Goal: Task Accomplishment & Management: Complete application form

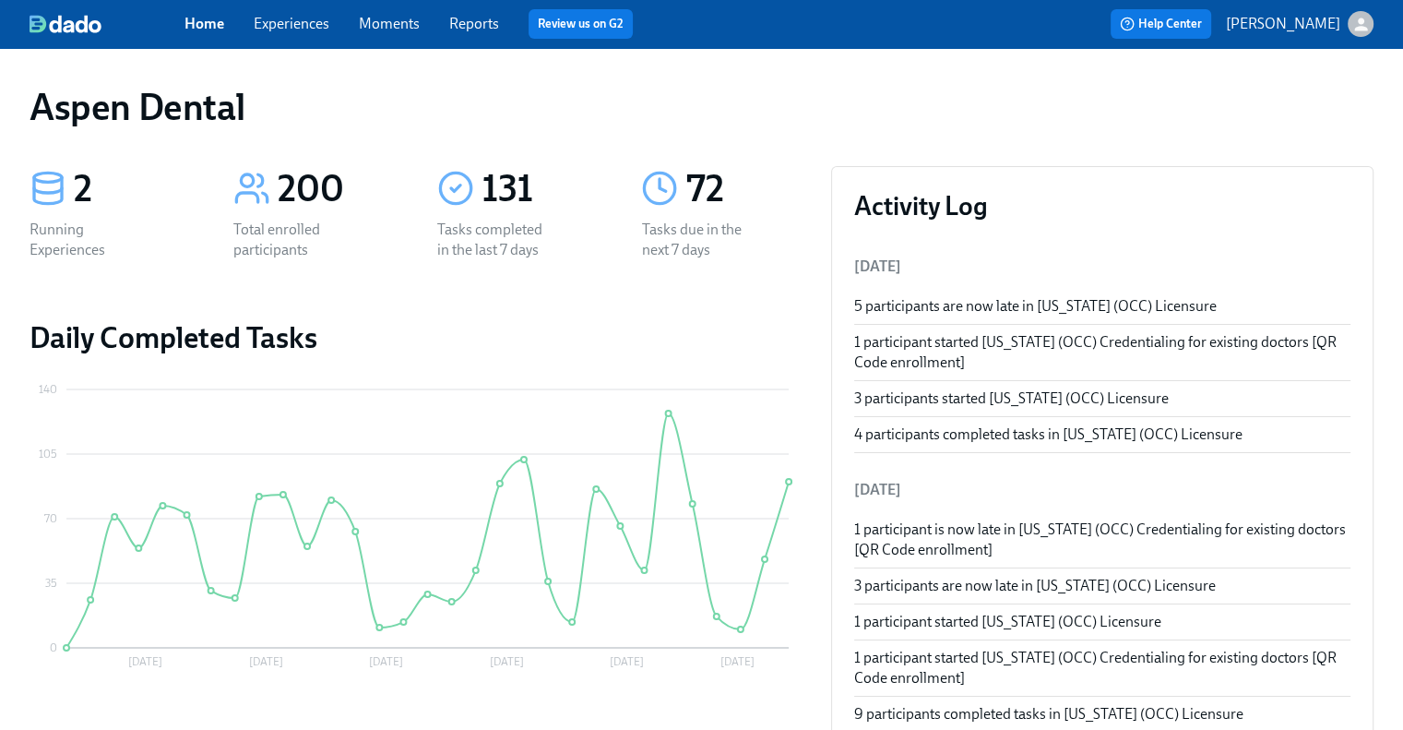
click at [478, 27] on link "Reports" at bounding box center [474, 24] width 50 height 18
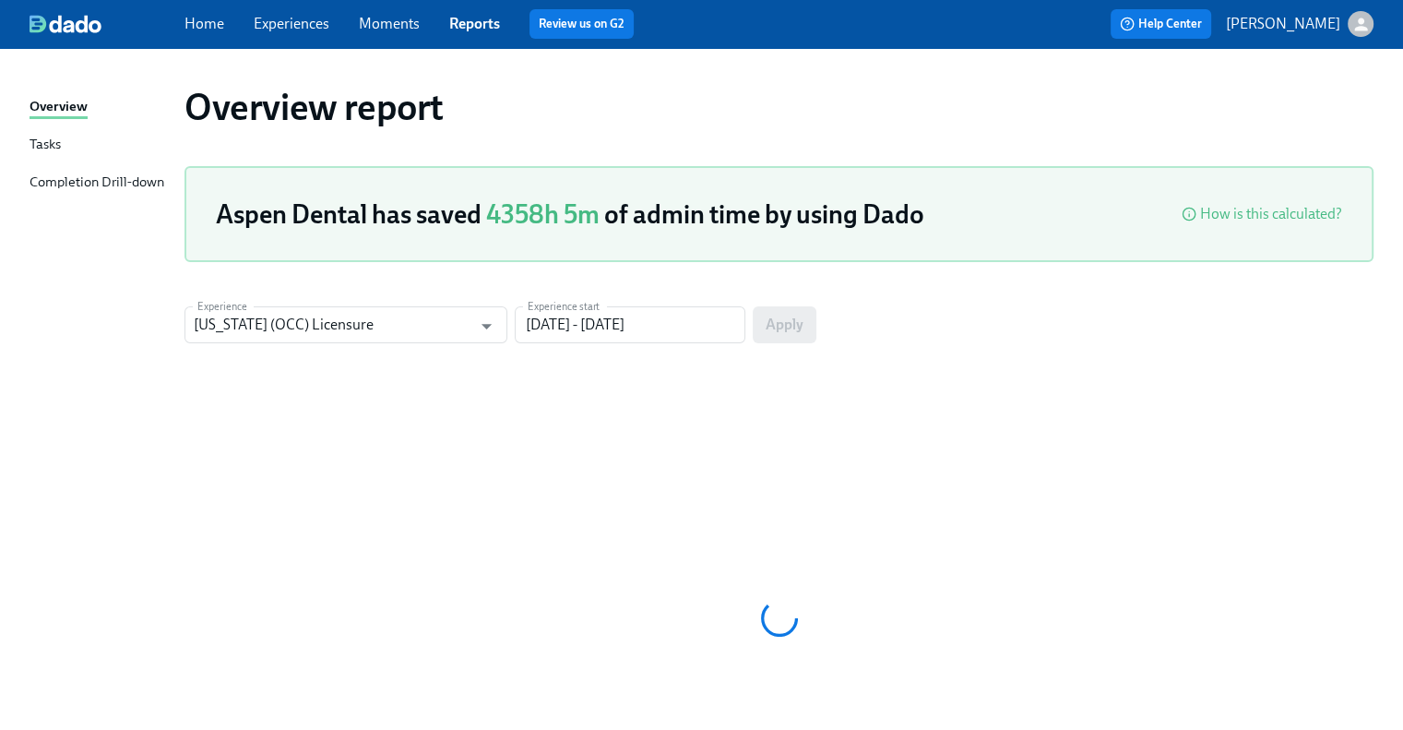
click at [133, 177] on div "Completion Drill-down" at bounding box center [97, 183] width 135 height 23
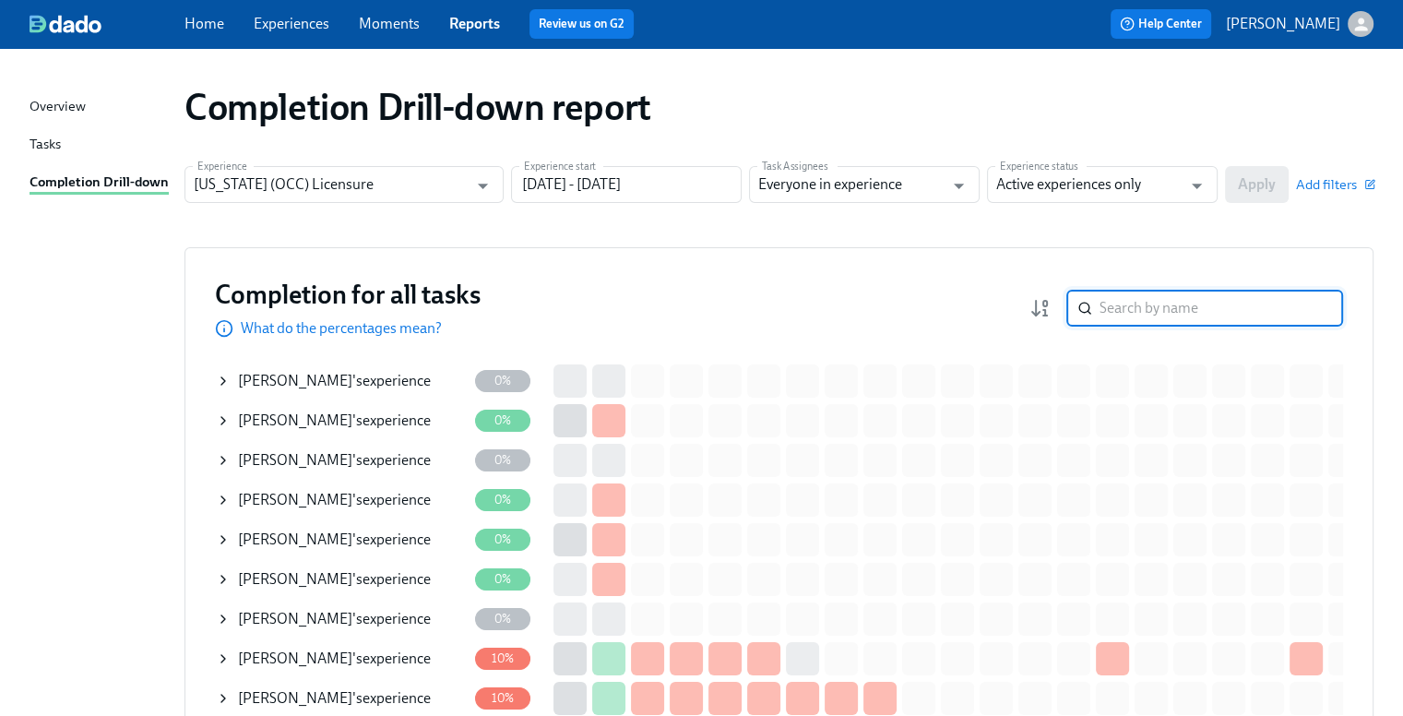
click at [1165, 313] on input "search" at bounding box center [1222, 308] width 244 height 37
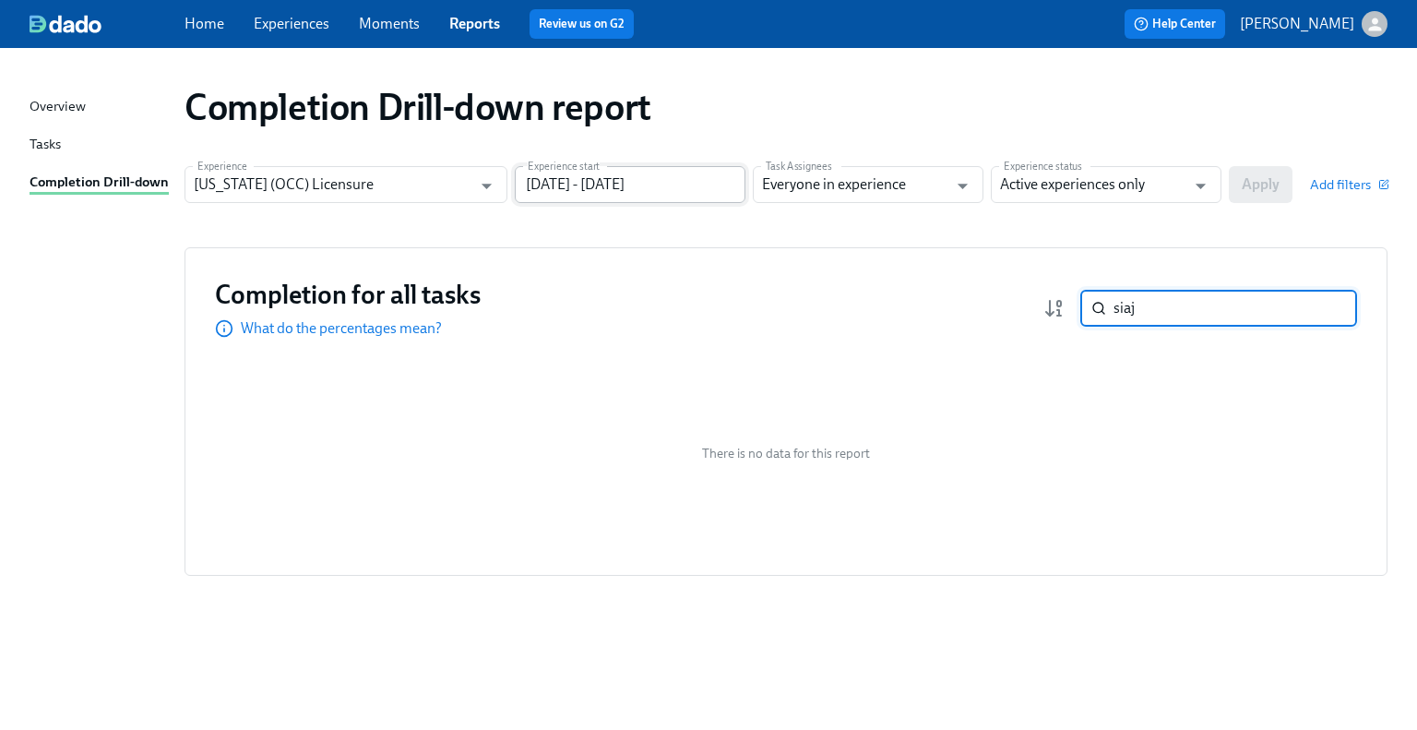
type input "siaj"
click at [568, 191] on input "[DATE] - [DATE]" at bounding box center [630, 184] width 231 height 37
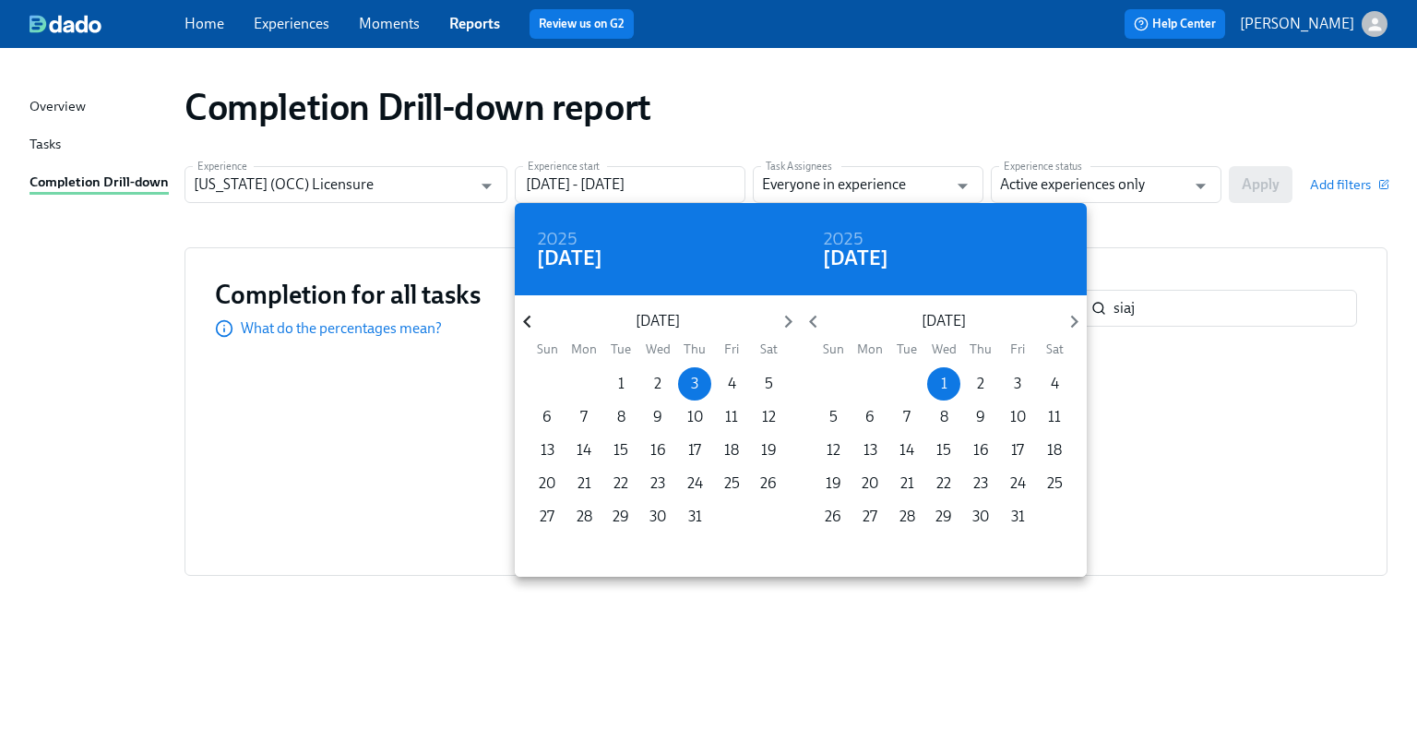
click at [530, 314] on icon "button" at bounding box center [527, 321] width 25 height 25
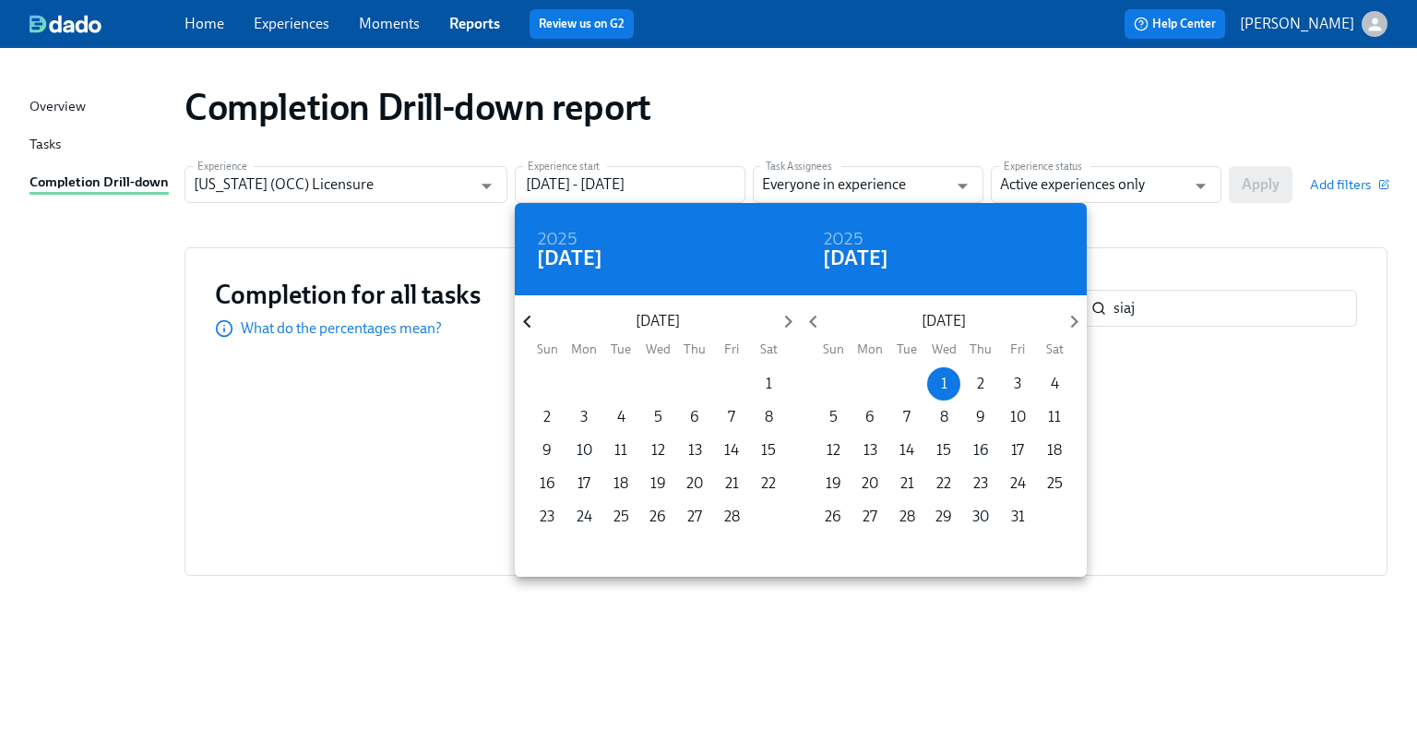
click at [530, 314] on icon "button" at bounding box center [527, 321] width 25 height 25
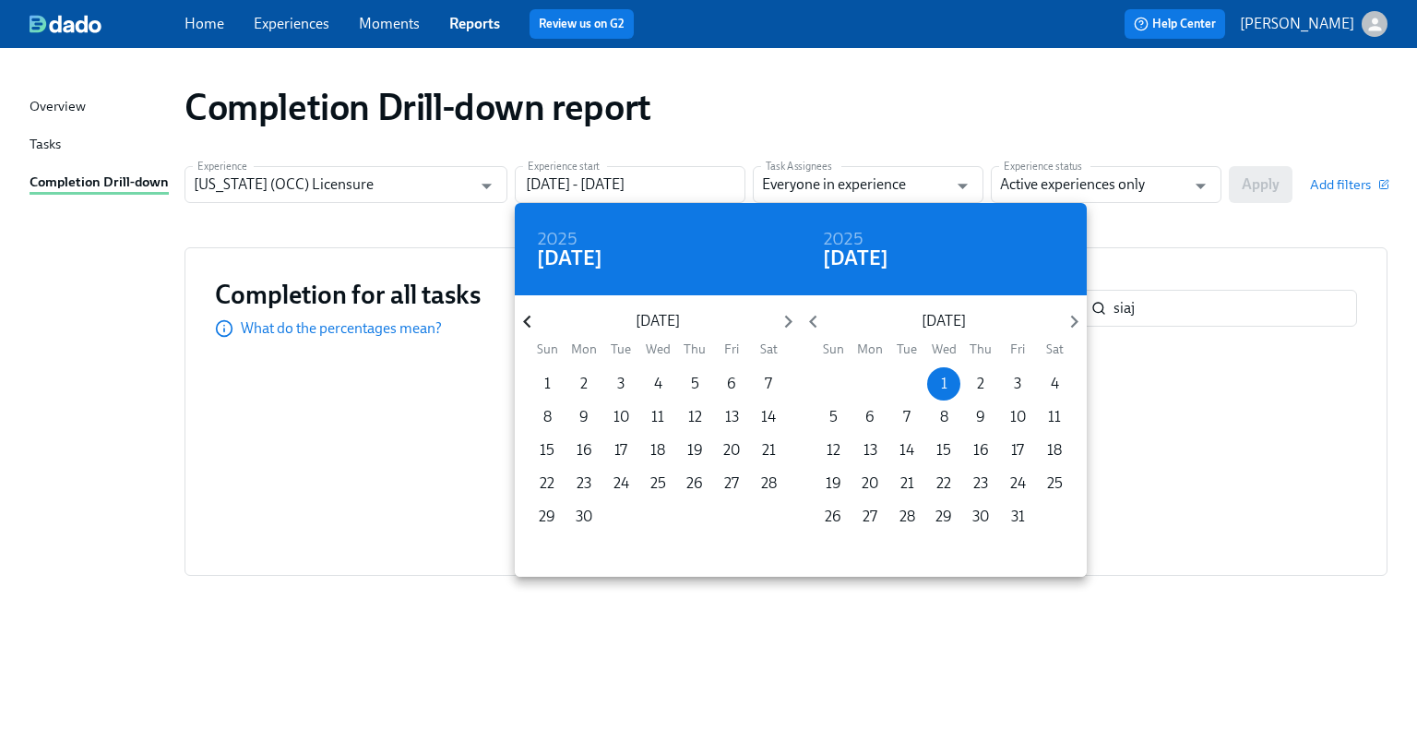
click at [530, 314] on icon "button" at bounding box center [527, 321] width 25 height 25
click at [694, 387] on p "1" at bounding box center [695, 384] width 6 height 20
type input "[DATE] - [DATE]"
click at [1131, 186] on div at bounding box center [708, 365] width 1417 height 730
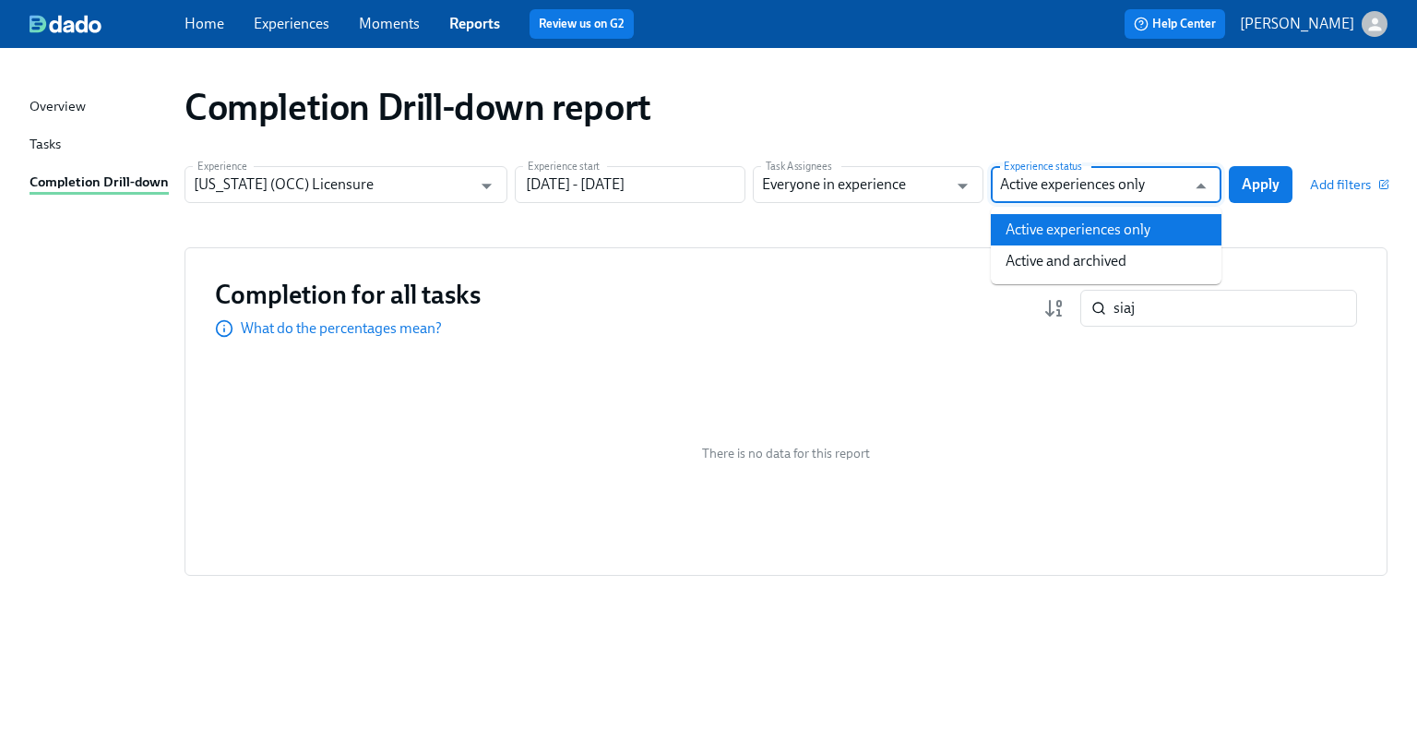
click at [1122, 185] on input "Active experiences only" at bounding box center [1092, 184] width 185 height 37
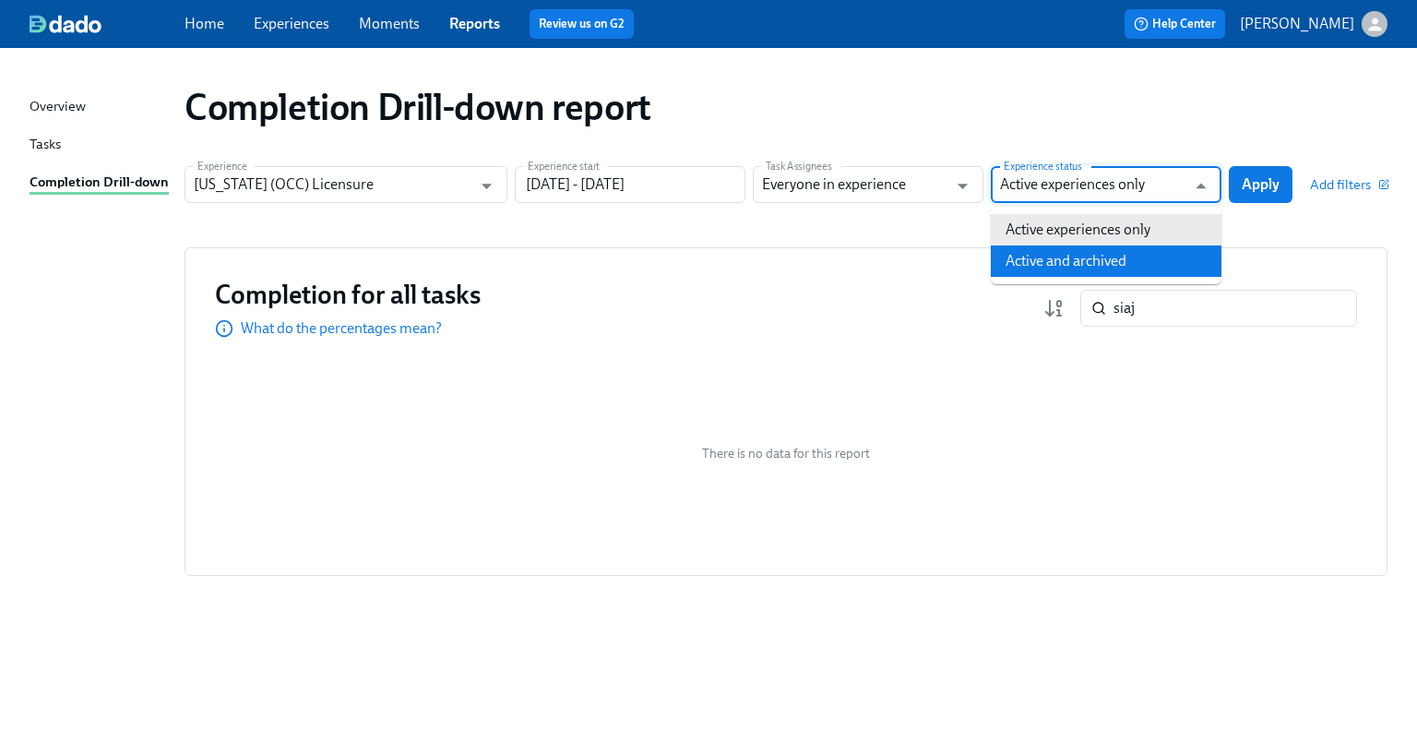
click at [1116, 257] on li "Active and archived" at bounding box center [1106, 260] width 231 height 31
type input "Active and archived"
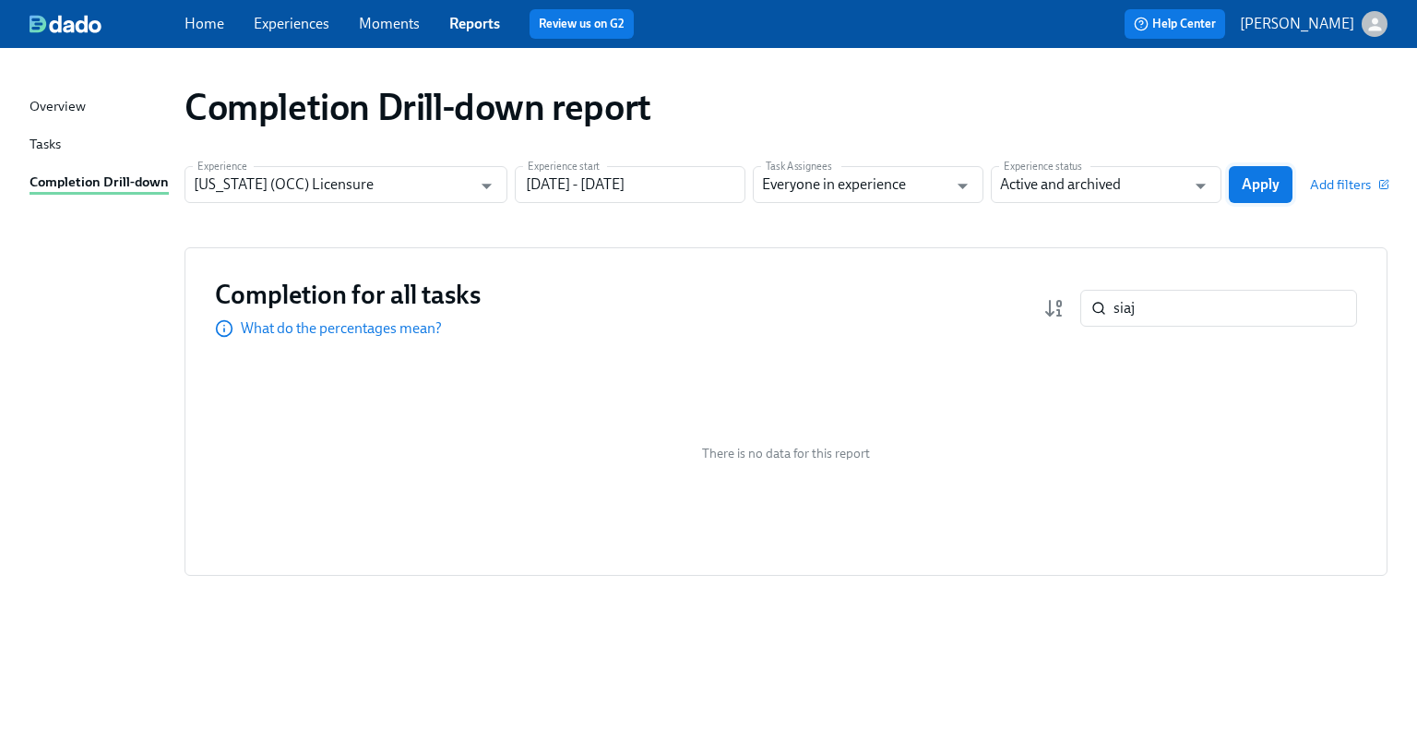
click at [1277, 175] on span "Apply" at bounding box center [1261, 184] width 38 height 18
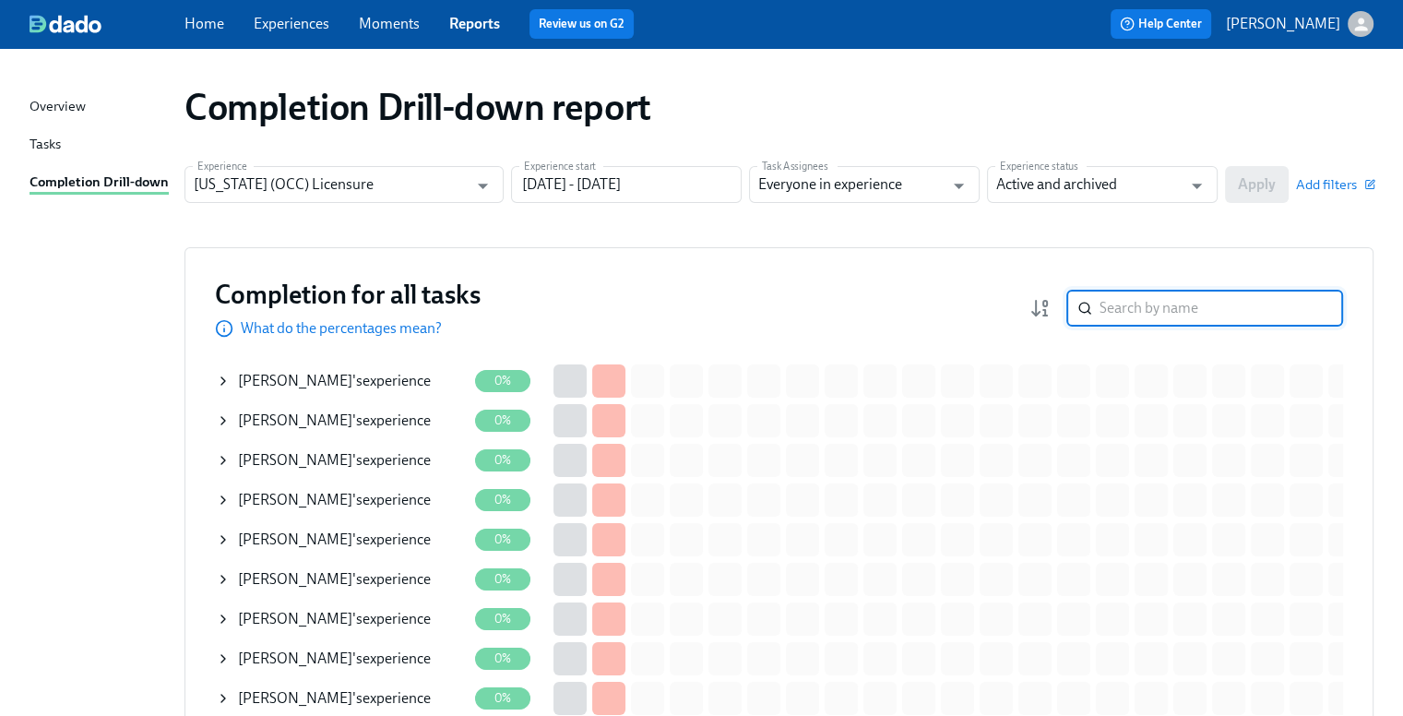
click at [1148, 310] on input "search" at bounding box center [1222, 308] width 244 height 37
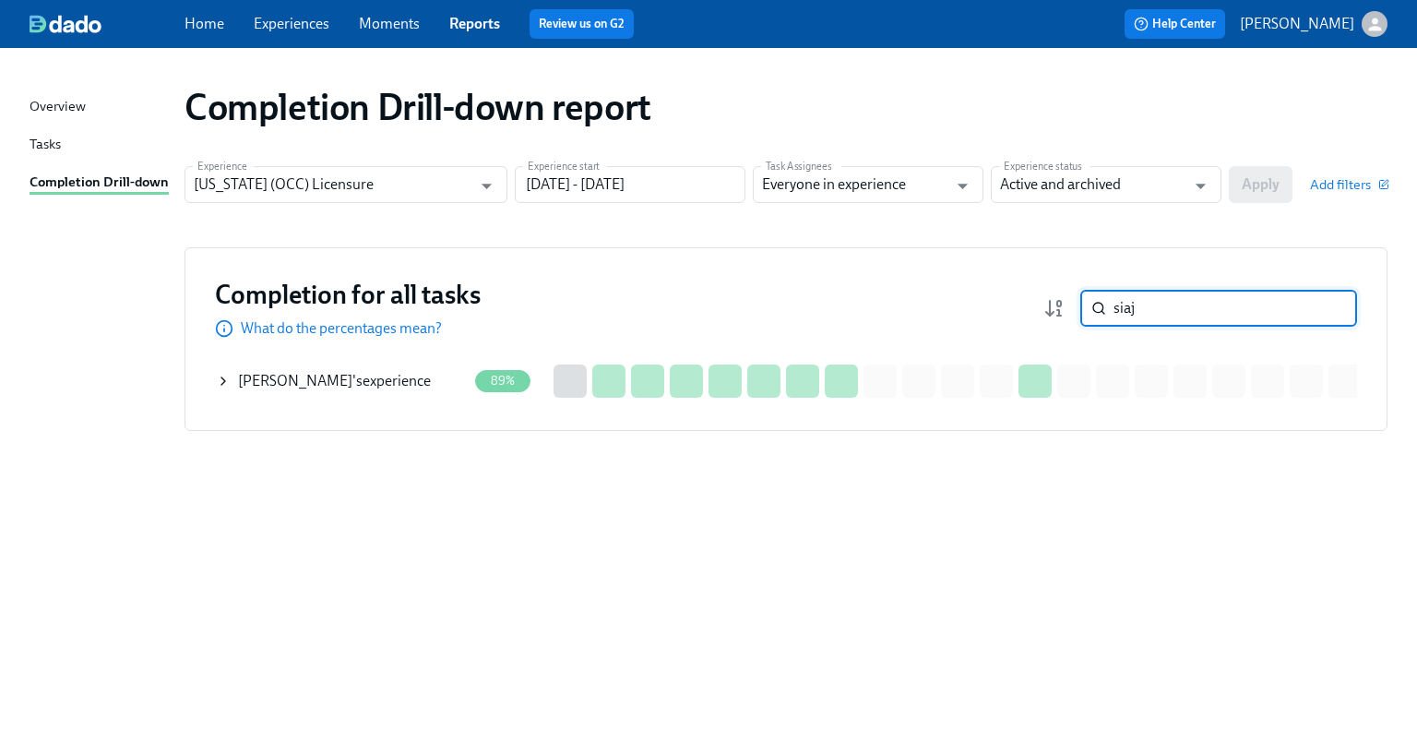
type input "siaj"
click at [424, 376] on div "[PERSON_NAME] 's experience" at bounding box center [341, 381] width 251 height 37
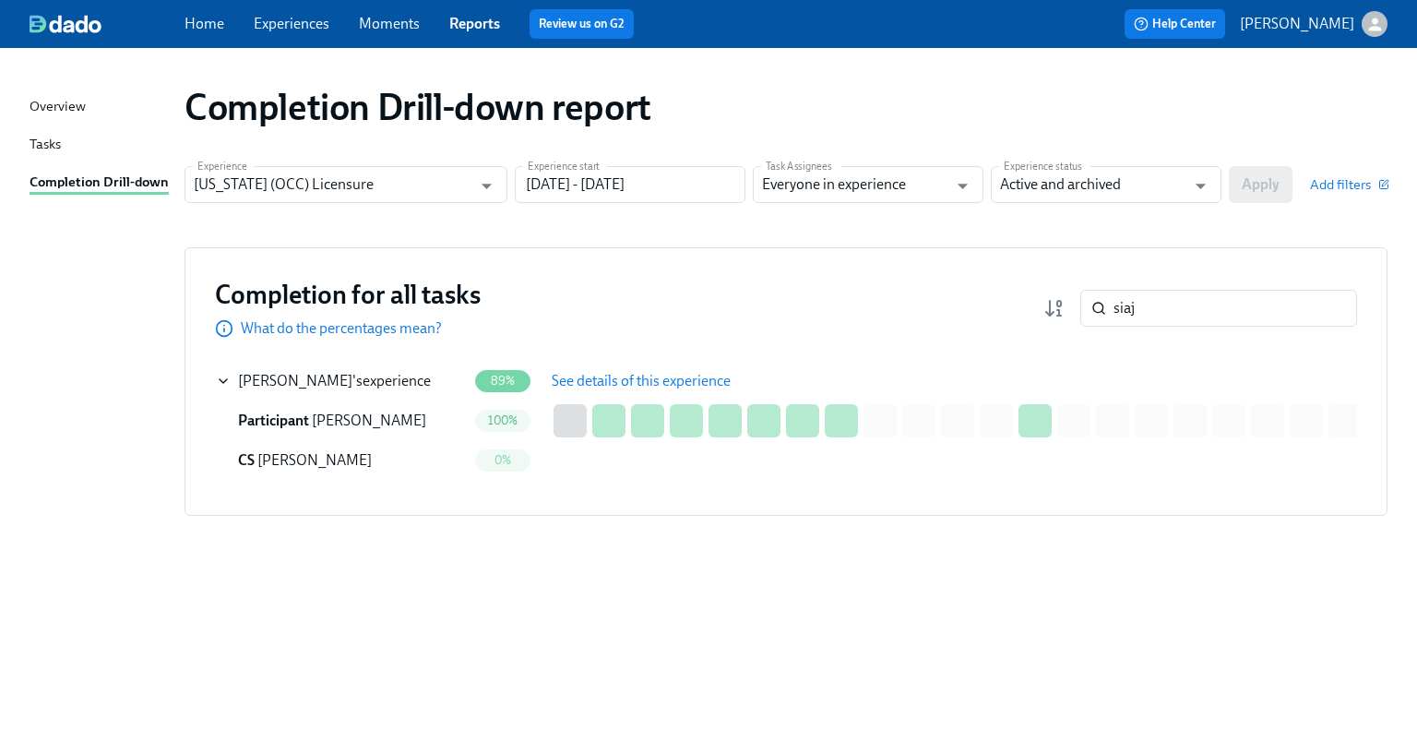
click at [637, 373] on span "See details of this experience" at bounding box center [641, 381] width 179 height 18
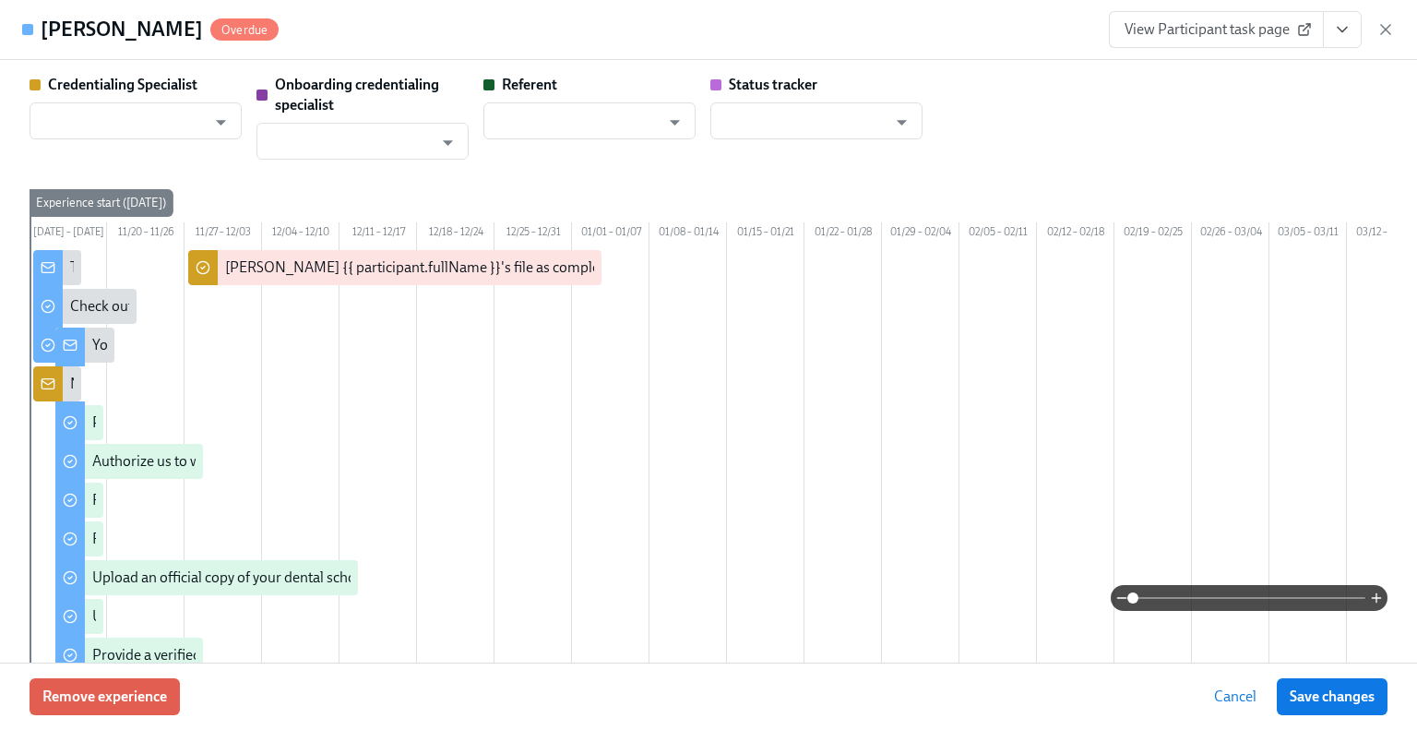
type input "[PERSON_NAME]"
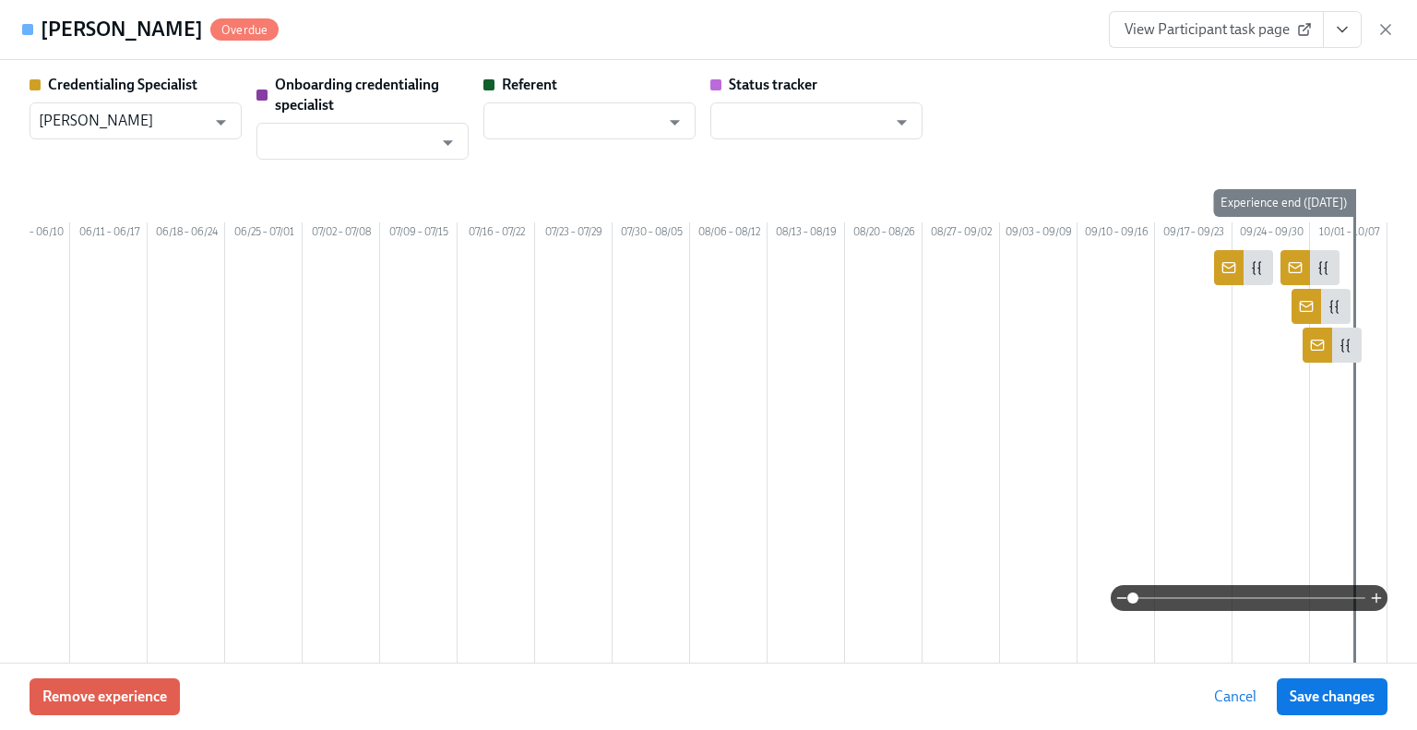
click at [1225, 43] on link "View Participant task page" at bounding box center [1216, 29] width 215 height 37
click at [1181, 32] on span "View Participant task page" at bounding box center [1217, 29] width 184 height 18
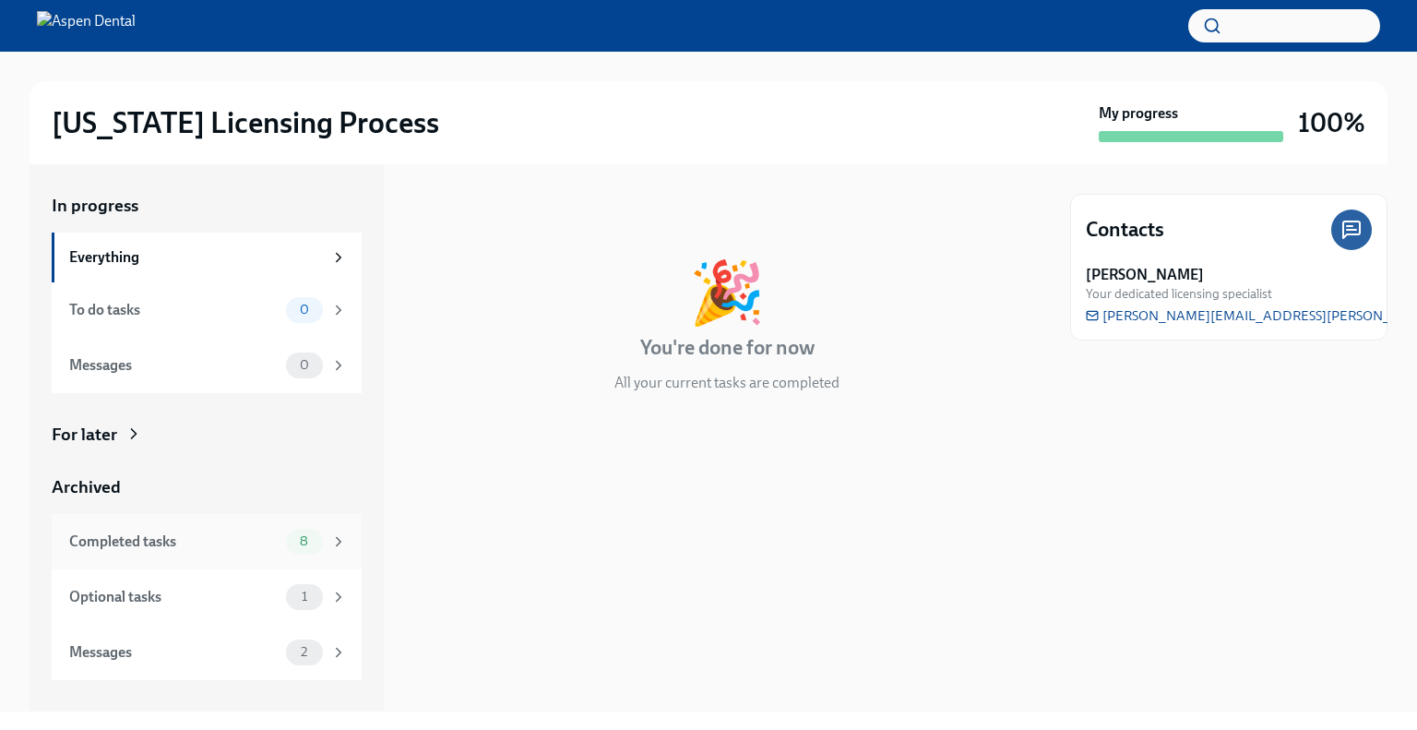
click at [203, 546] on div "Completed tasks" at bounding box center [173, 541] width 209 height 20
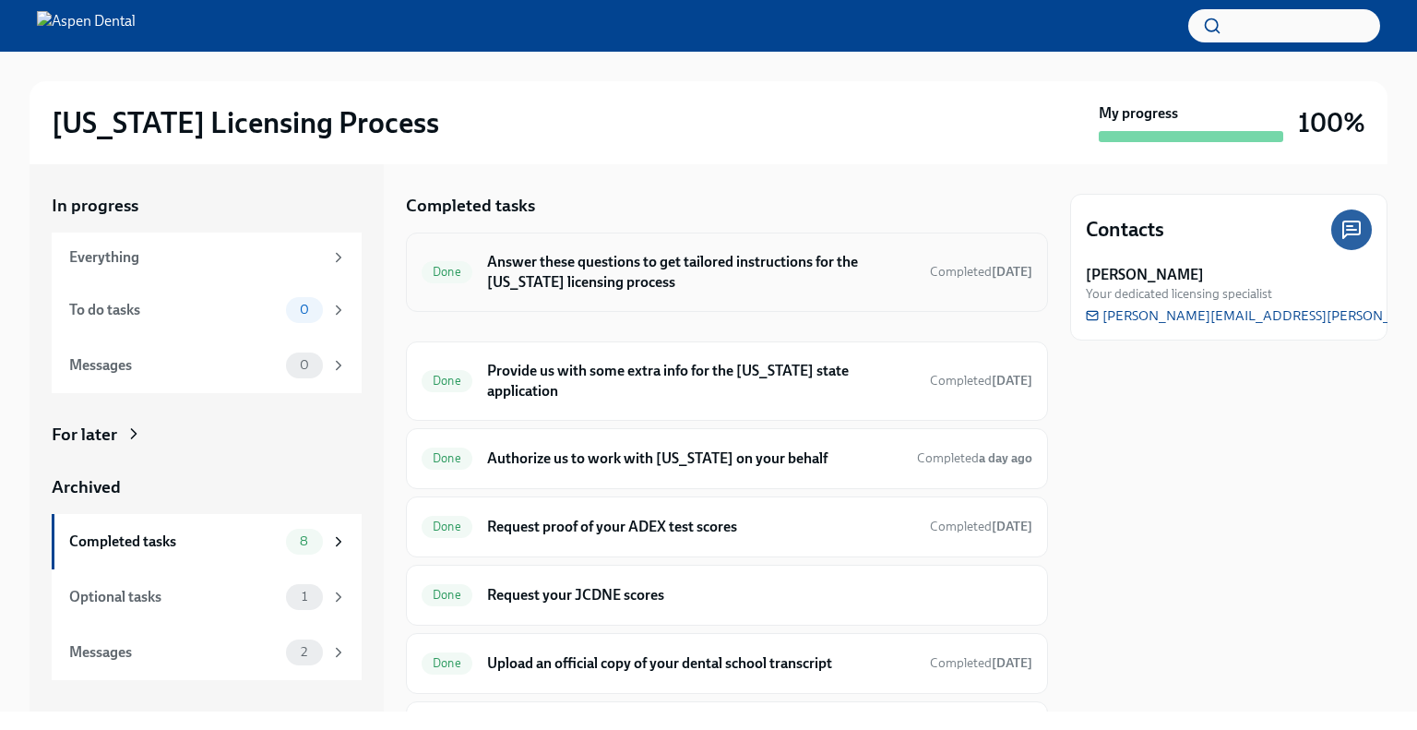
click at [736, 272] on h6 "Answer these questions to get tailored instructions for the [US_STATE] licensin…" at bounding box center [701, 272] width 428 height 41
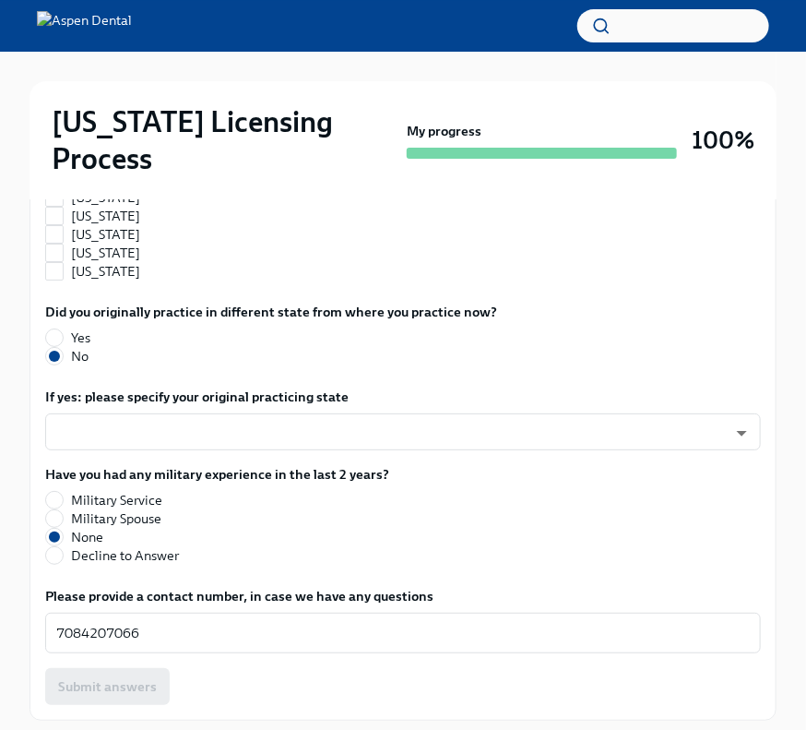
scroll to position [1894, 0]
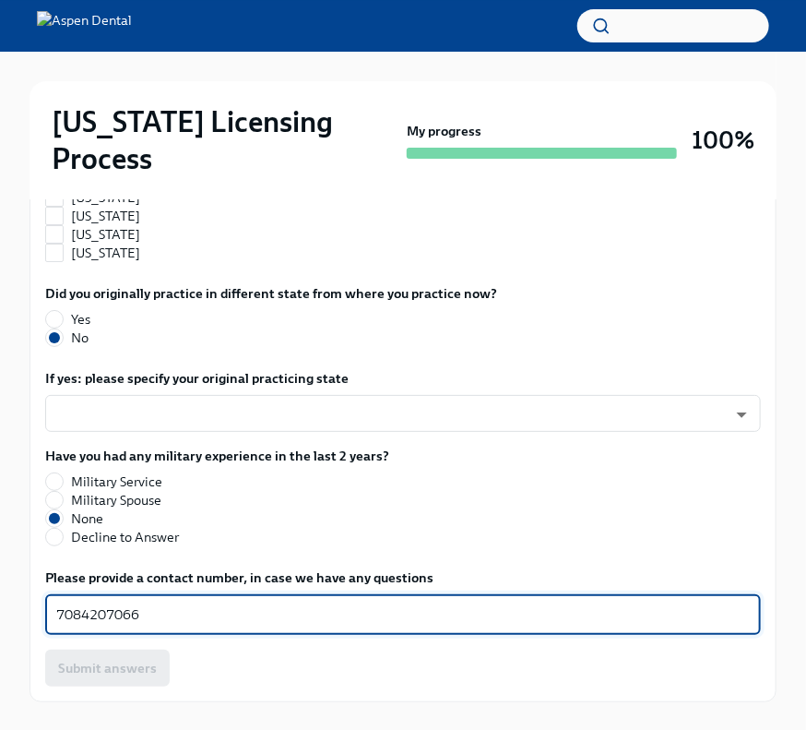
drag, startPoint x: 159, startPoint y: 584, endPoint x: -3, endPoint y: 575, distance: 161.7
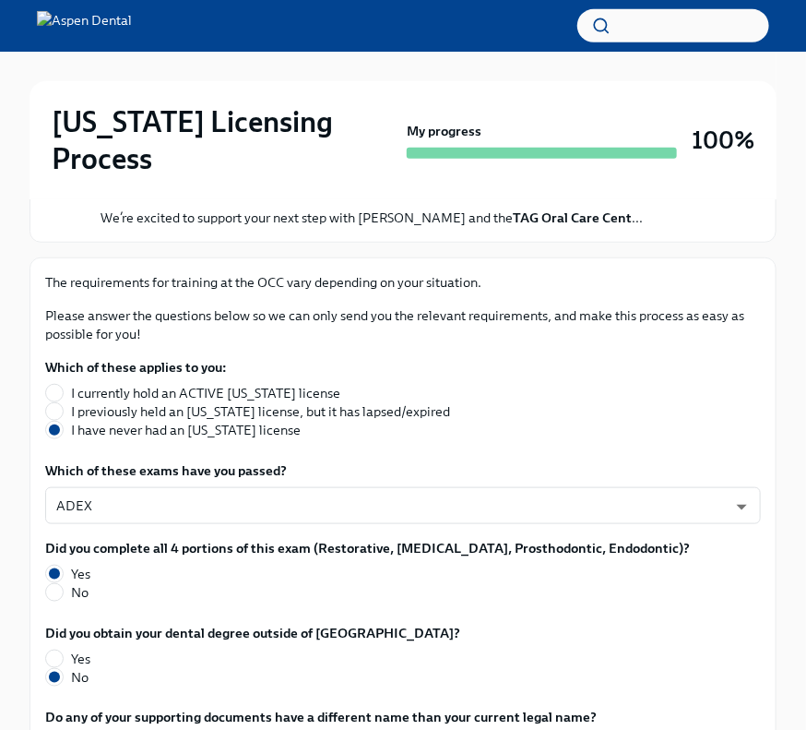
scroll to position [0, 0]
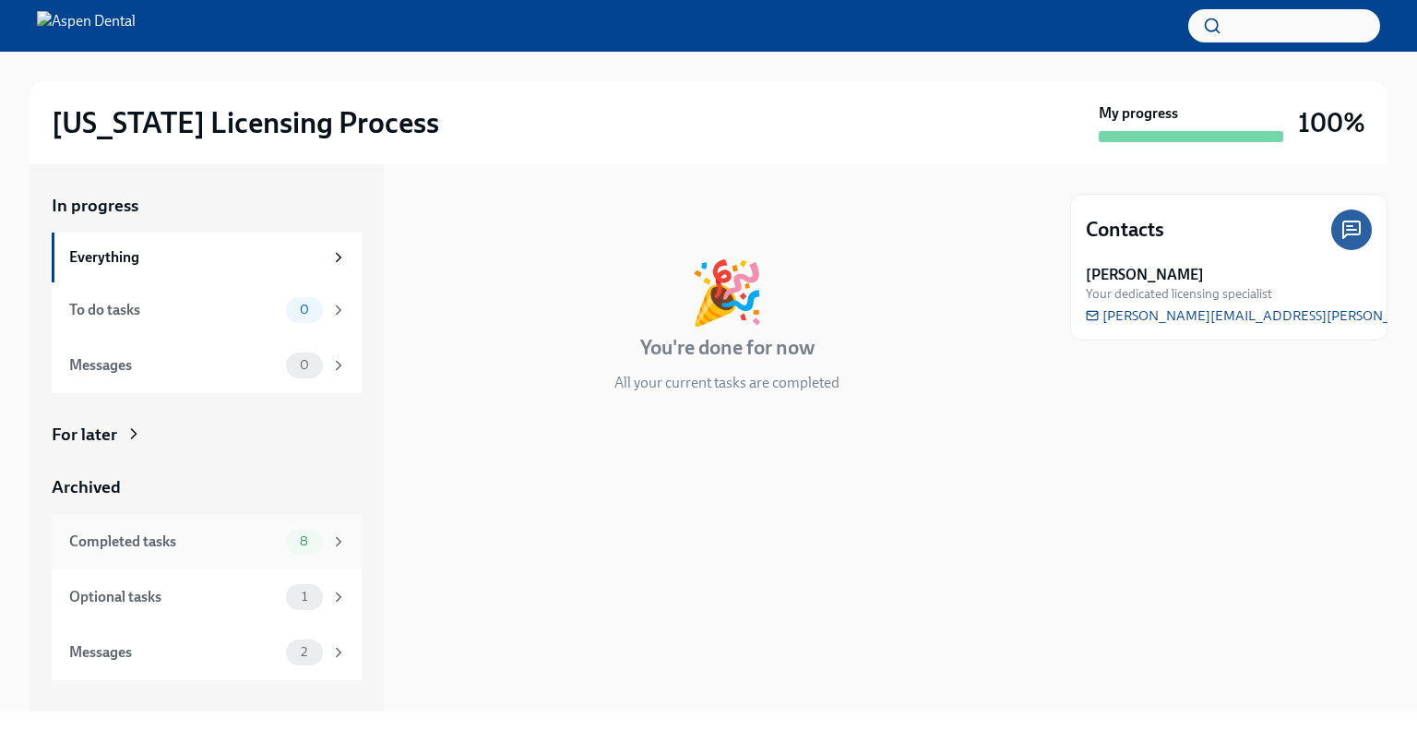
click at [225, 536] on div "Completed tasks" at bounding box center [173, 541] width 209 height 20
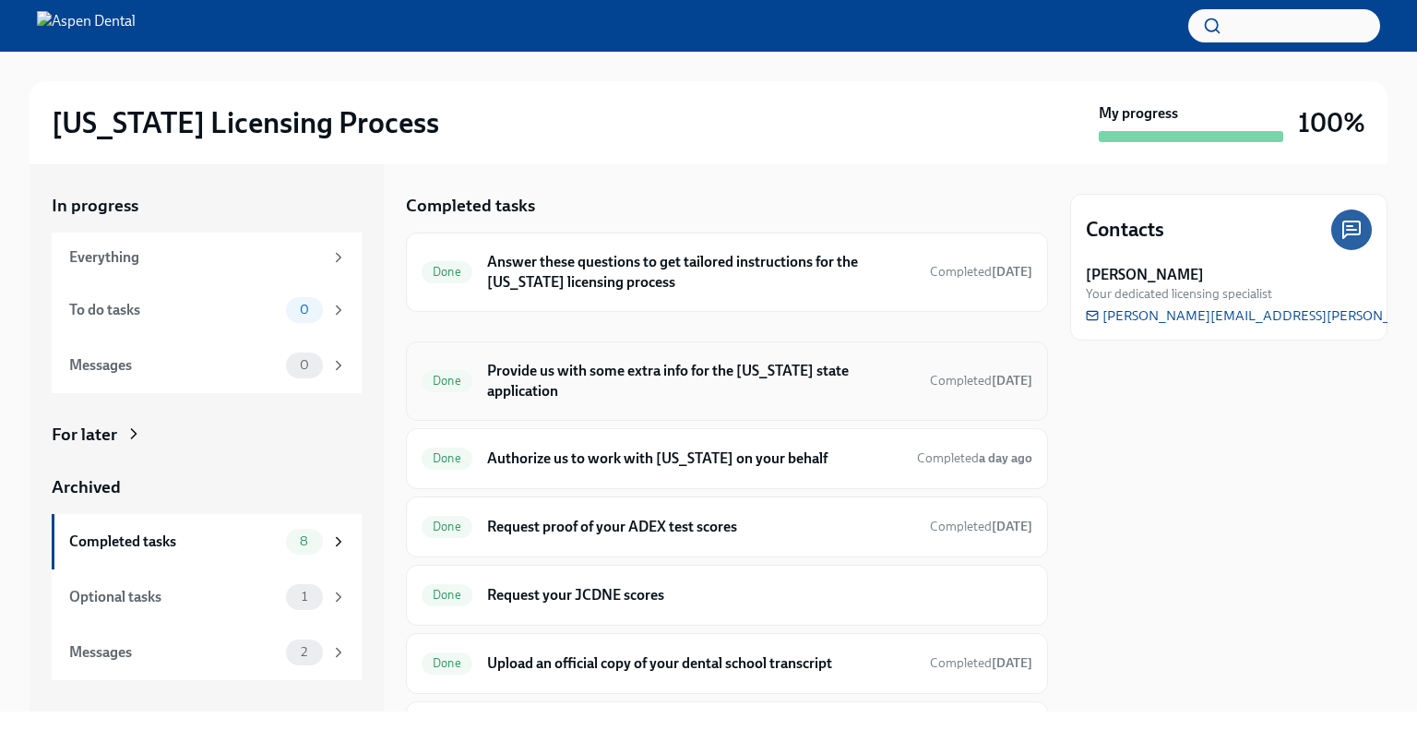
click at [624, 387] on h6 "Provide us with some extra info for the [US_STATE] state application" at bounding box center [701, 381] width 428 height 41
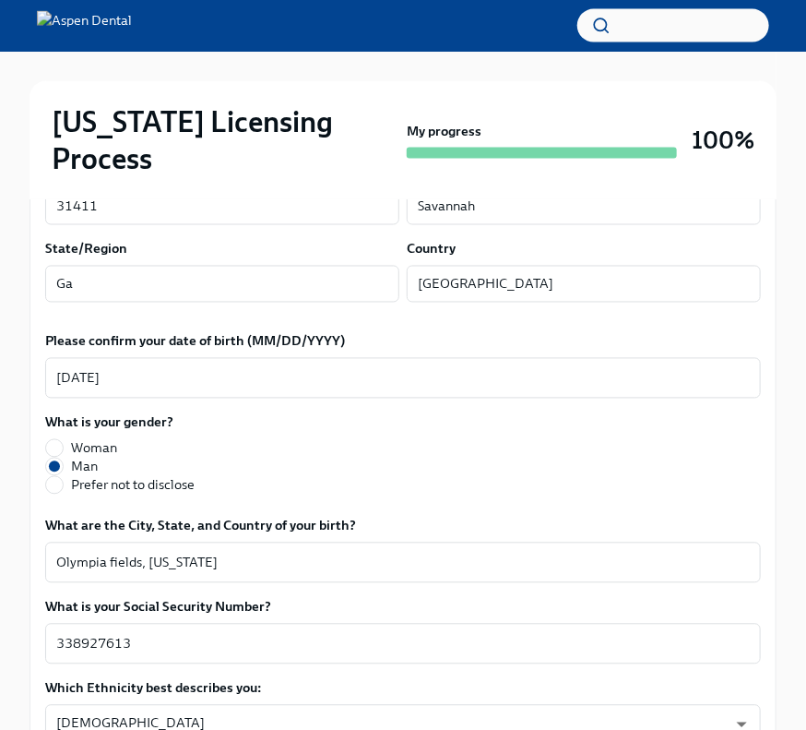
scroll to position [830, 0]
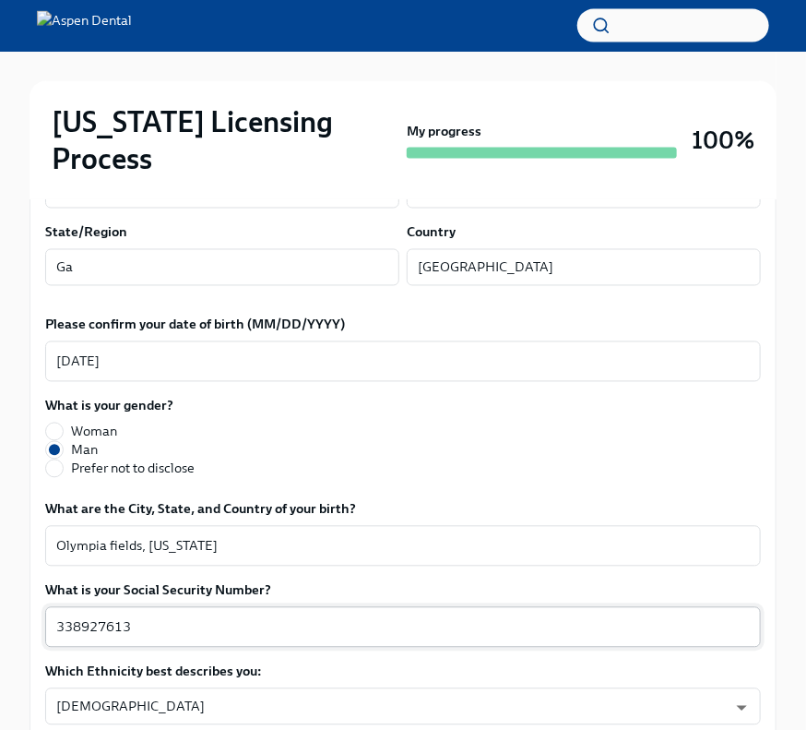
drag, startPoint x: 155, startPoint y: 546, endPoint x: 100, endPoint y: 559, distance: 56.9
click at [98, 607] on div "338927613 x ​" at bounding box center [403, 627] width 716 height 41
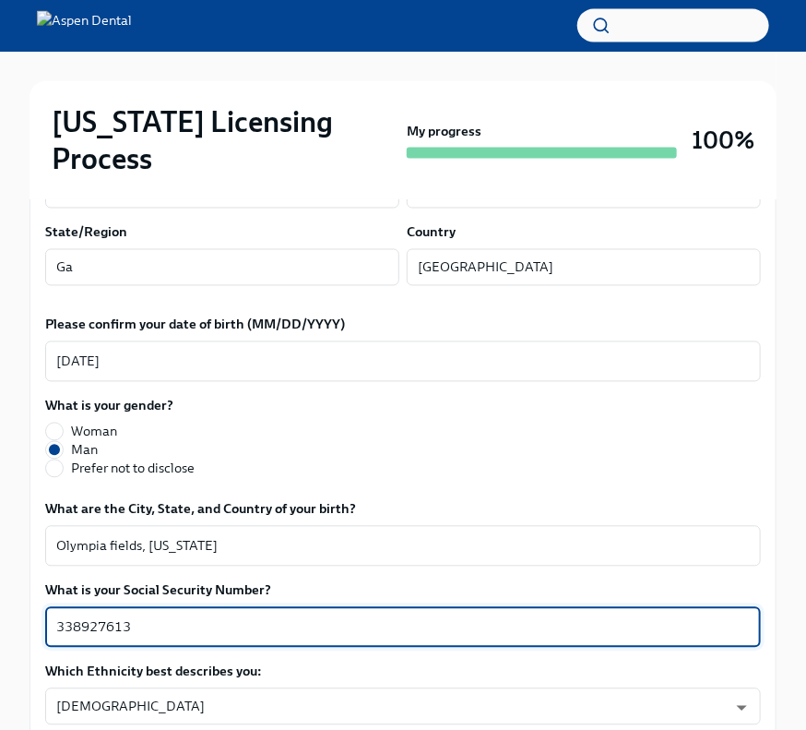
drag, startPoint x: 136, startPoint y: 564, endPoint x: 56, endPoint y: 553, distance: 80.1
click at [56, 616] on textarea "338927613" at bounding box center [403, 627] width 694 height 22
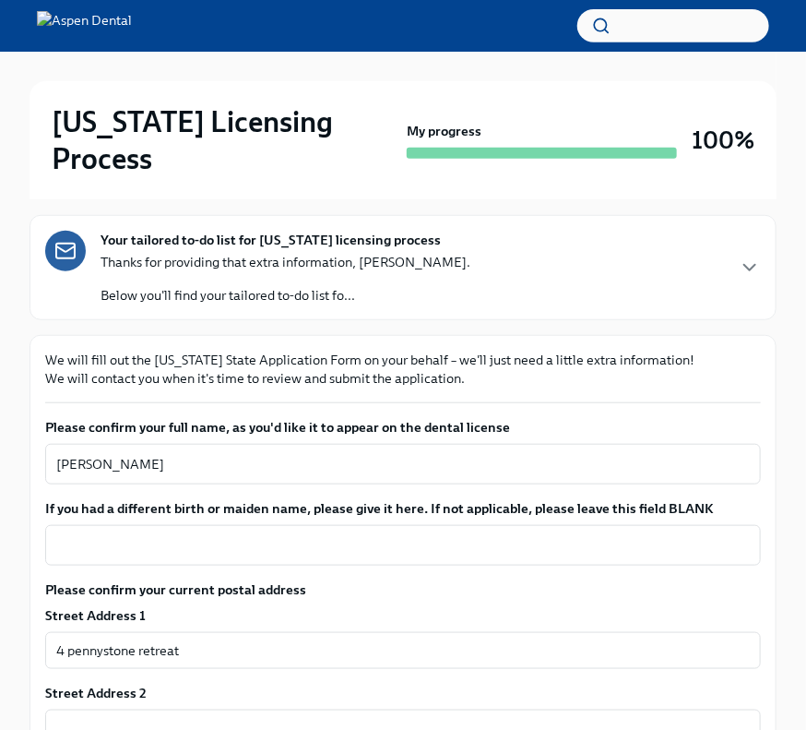
scroll to position [92, 0]
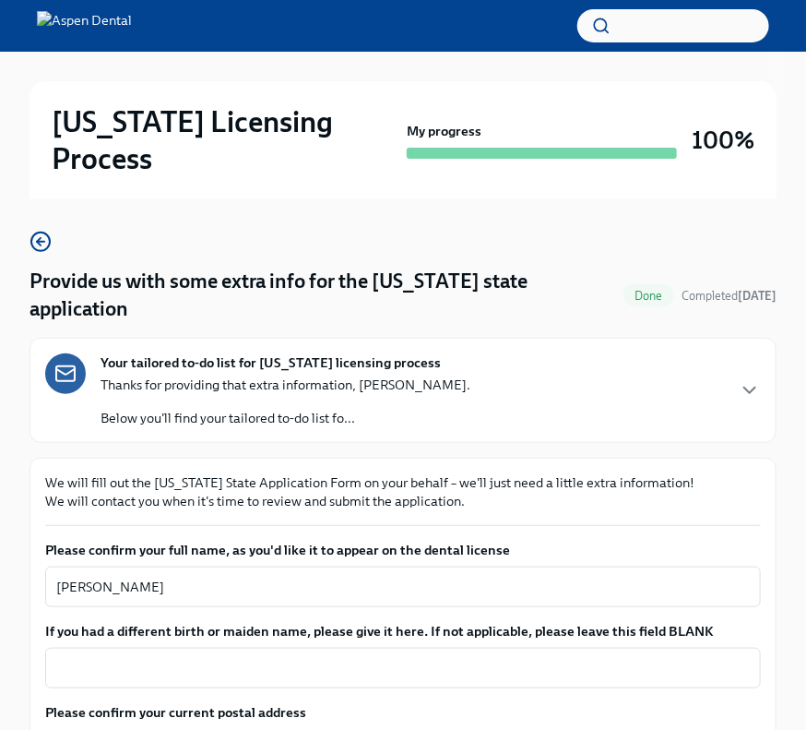
click at [524, 353] on div "Your tailored to-do list for Illinois licensing process Thanks for providing th…" at bounding box center [403, 390] width 716 height 74
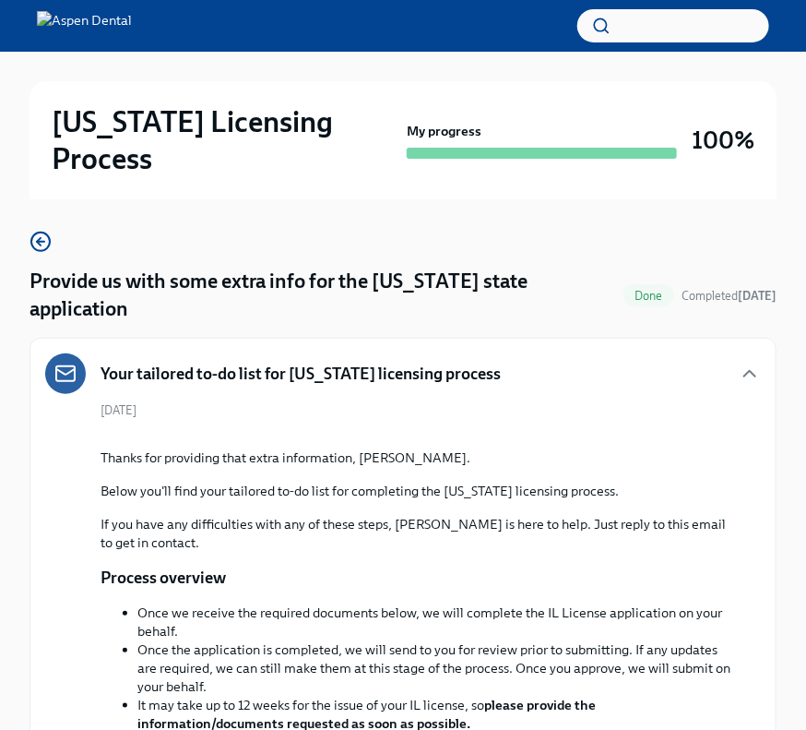
click at [523, 353] on div "Your tailored to-do list for [US_STATE] licensing process" at bounding box center [403, 373] width 716 height 41
click at [749, 363] on icon "button" at bounding box center [750, 374] width 22 height 22
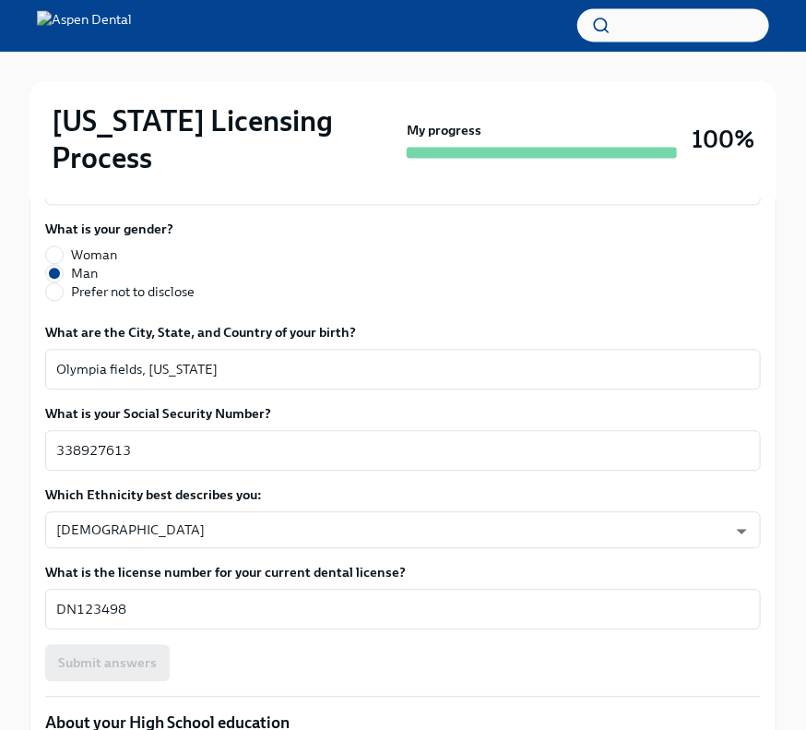
scroll to position [1015, 0]
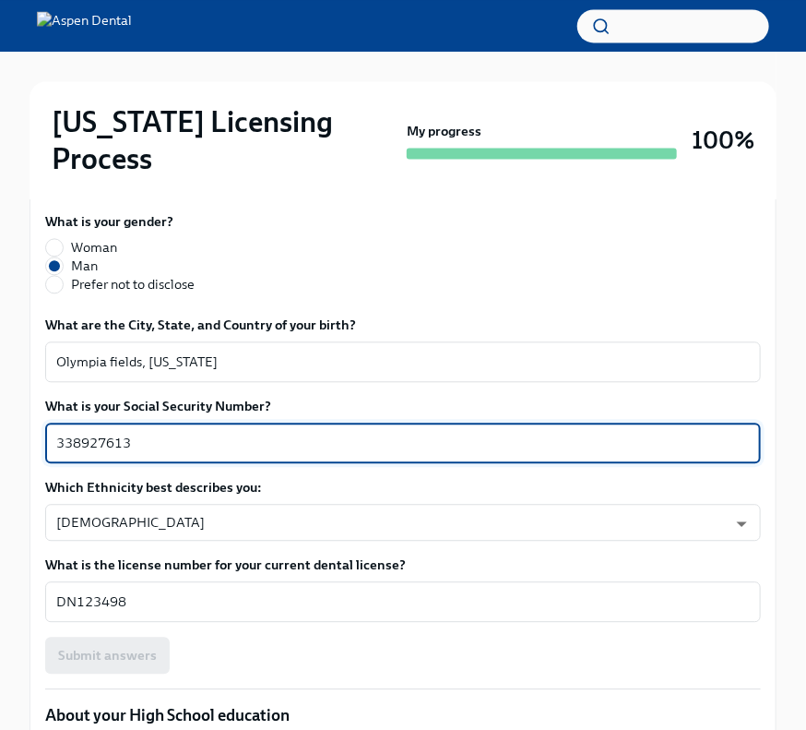
drag, startPoint x: 164, startPoint y: 378, endPoint x: 47, endPoint y: 379, distance: 117.2
click at [47, 423] on div "338927613 x ​" at bounding box center [403, 443] width 716 height 41
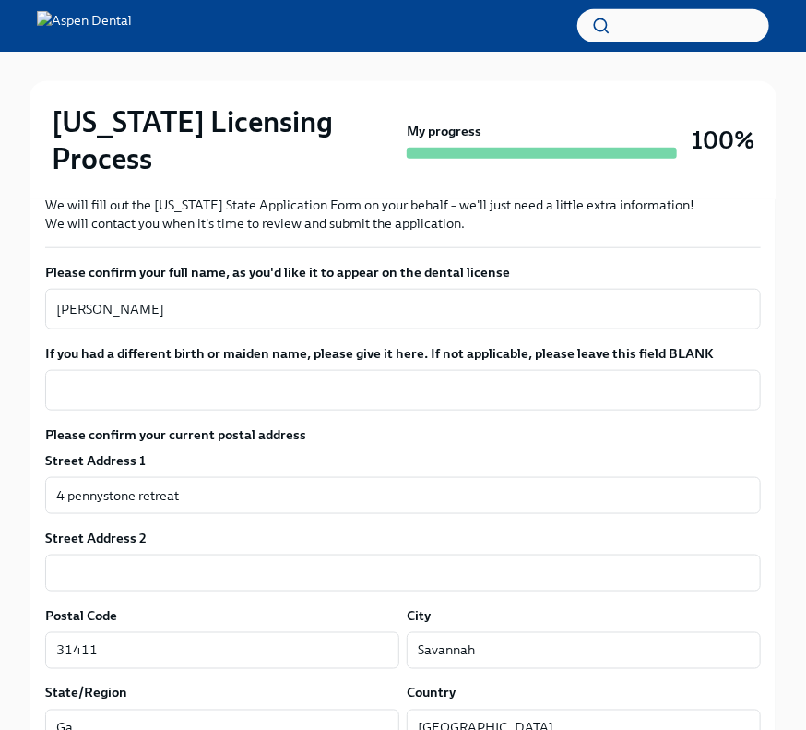
scroll to position [369, 0]
click at [65, 299] on textarea "Brandon Suhail Siaj" at bounding box center [403, 310] width 694 height 22
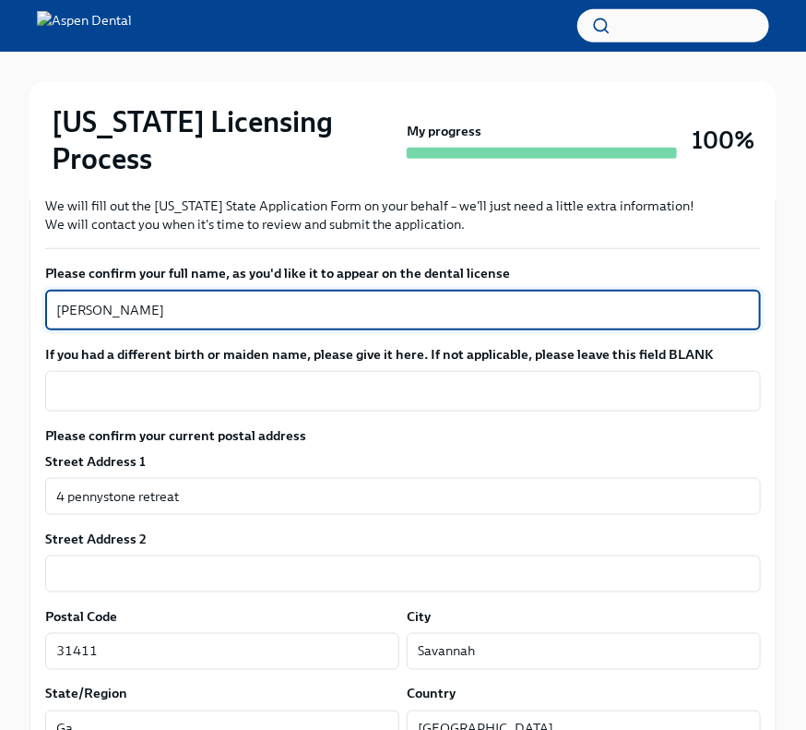
click at [65, 299] on textarea "Brandon Suhail Siaj" at bounding box center [403, 310] width 694 height 22
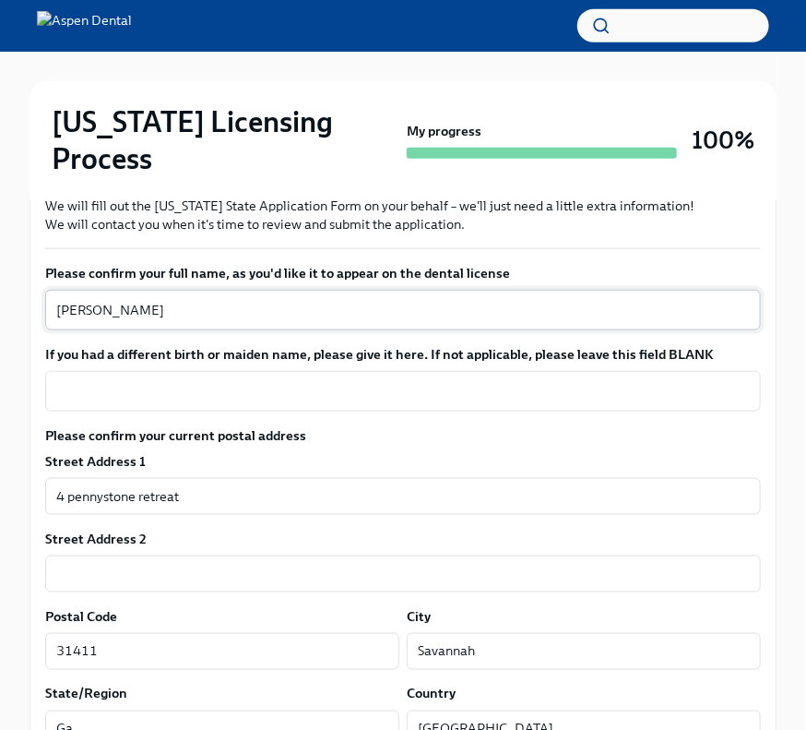
click at [133, 299] on textarea "Brandon Suhail Siaj" at bounding box center [403, 310] width 694 height 22
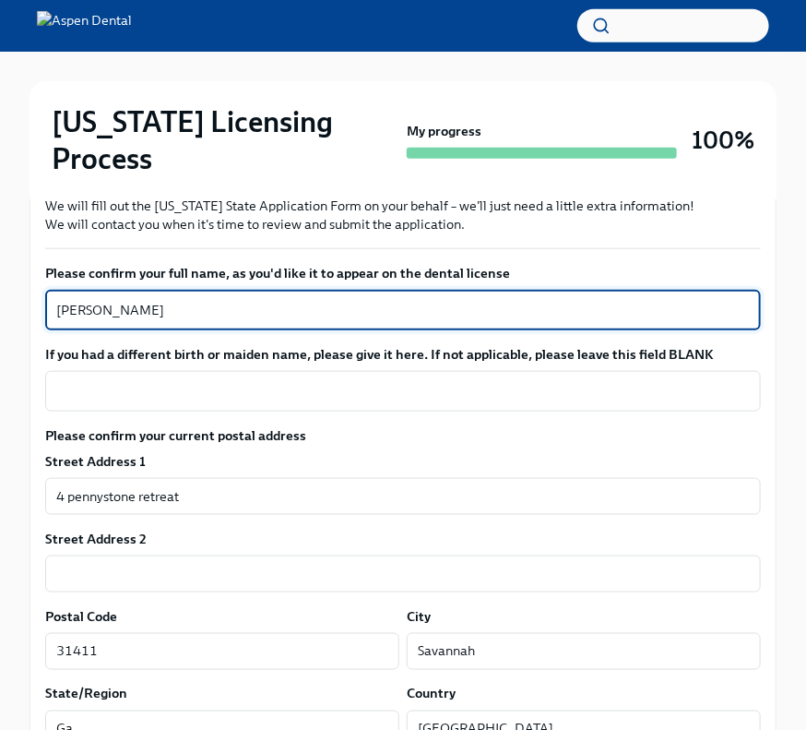
click at [133, 299] on textarea "Brandon Suhail Siaj" at bounding box center [403, 310] width 694 height 22
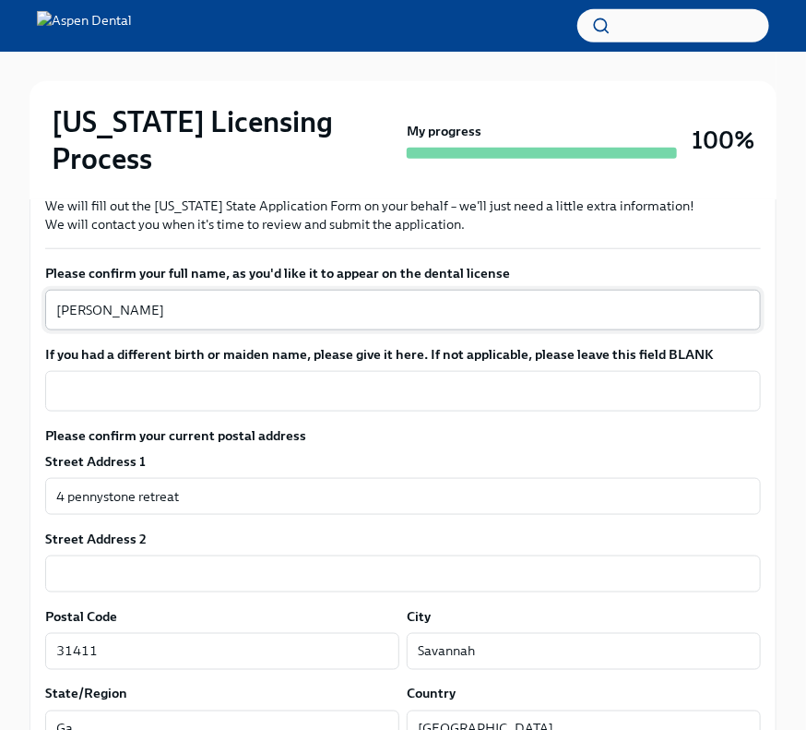
click at [159, 299] on textarea "Brandon Suhail Siaj" at bounding box center [403, 310] width 694 height 22
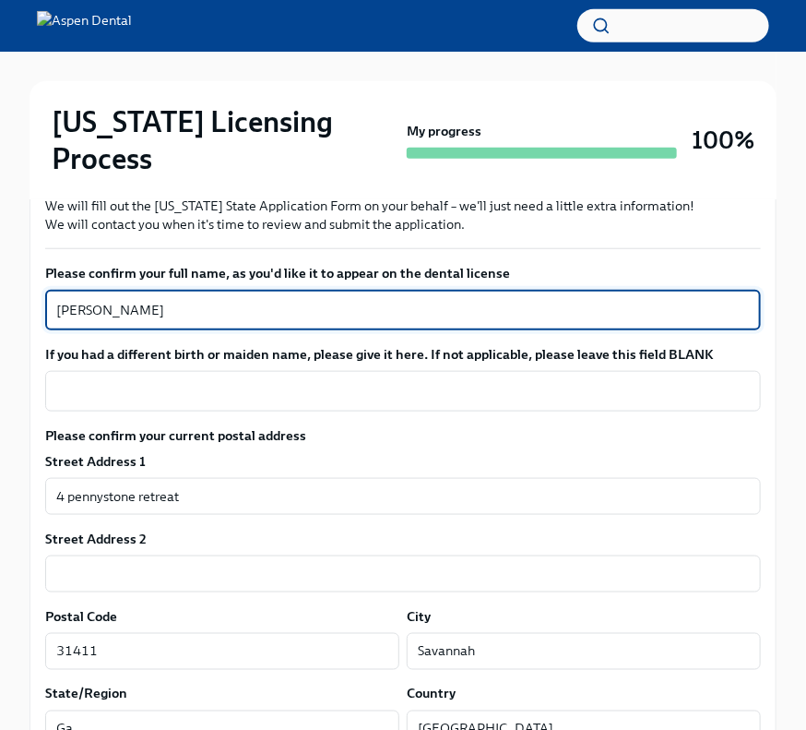
click at [159, 299] on textarea "Brandon Suhail Siaj" at bounding box center [403, 310] width 694 height 22
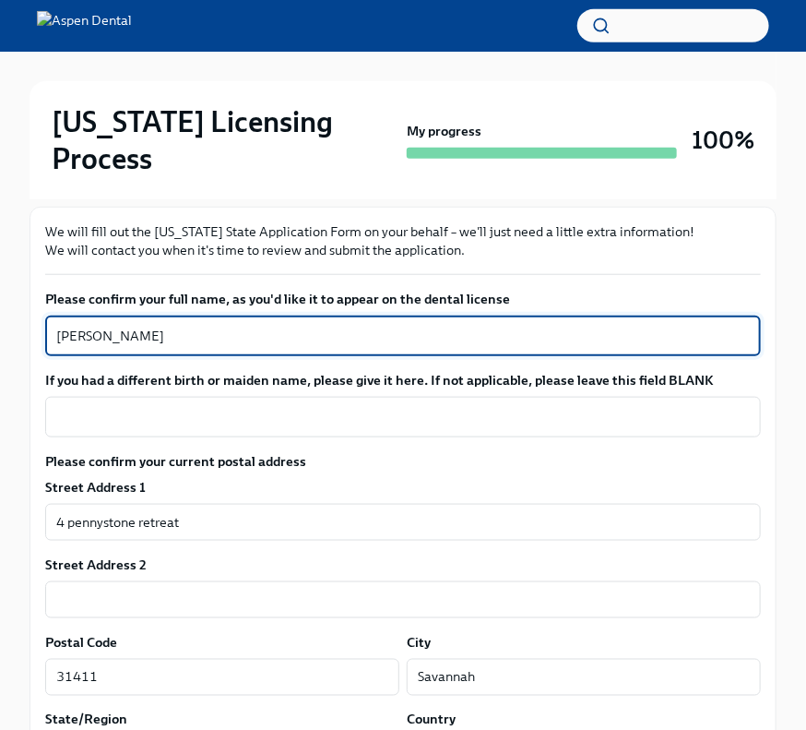
scroll to position [0, 0]
